Goal: Share content

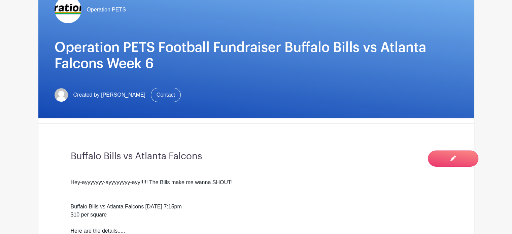
scroll to position [34, 0]
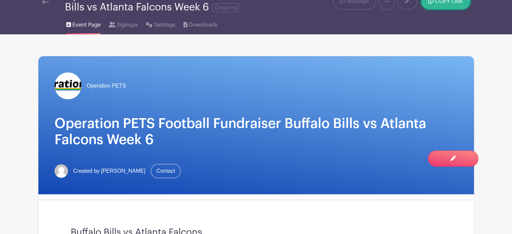
click at [441, 0] on span "COPY LINK" at bounding box center [449, 1] width 28 height 5
click at [448, 3] on span "COPY LINK" at bounding box center [449, 1] width 28 height 5
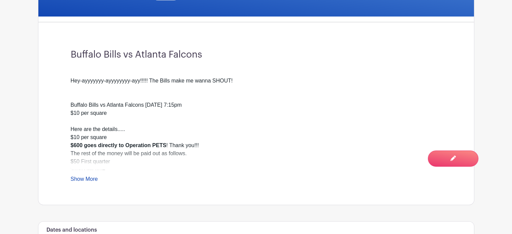
scroll to position [135, 0]
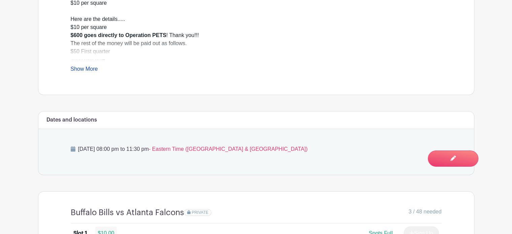
scroll to position [337, 0]
